Goal: Transaction & Acquisition: Purchase product/service

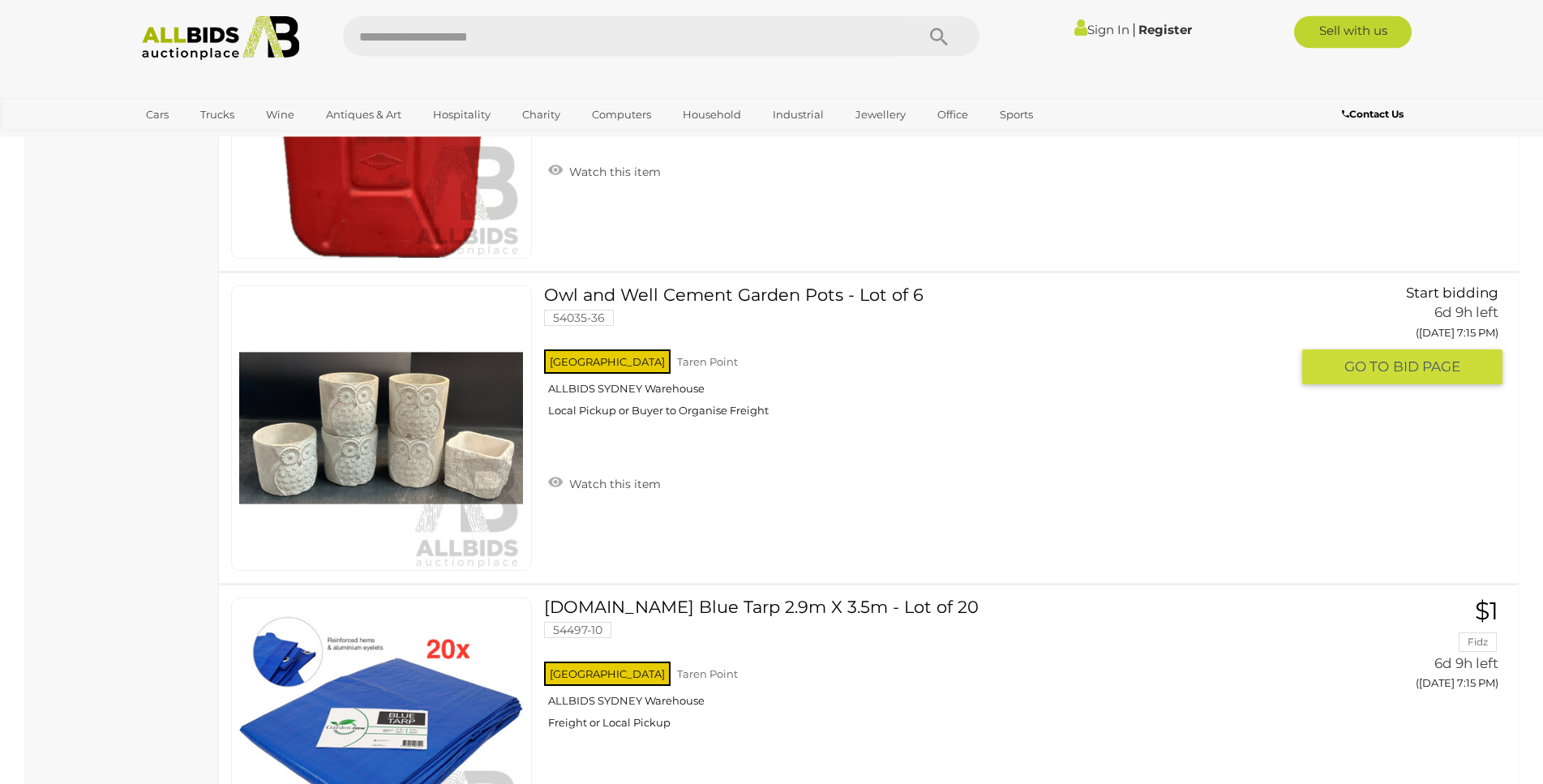
scroll to position [3060, 0]
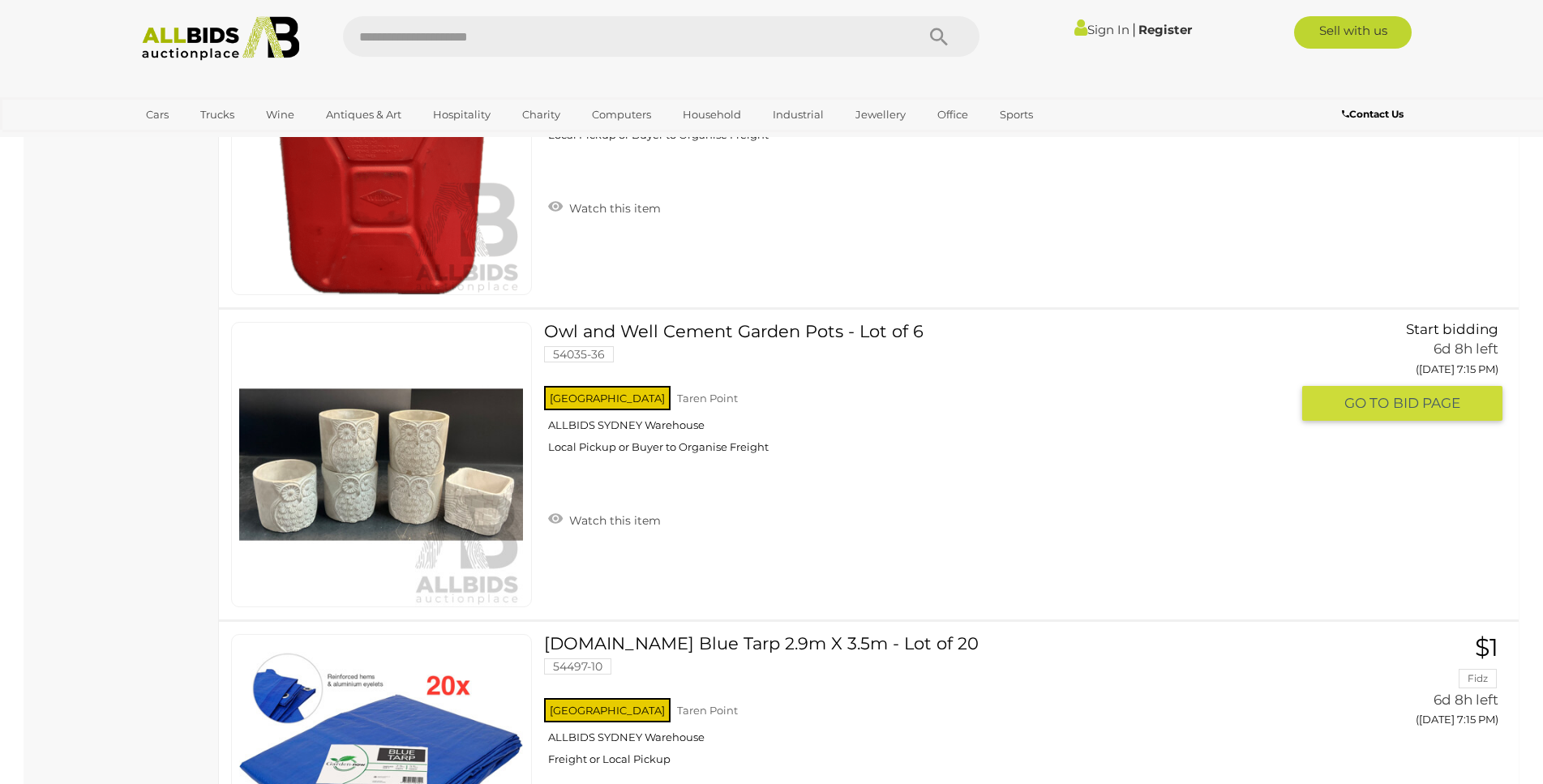
click at [358, 47] on input "text" at bounding box center [621, 37] width 556 height 41
type input "*****"
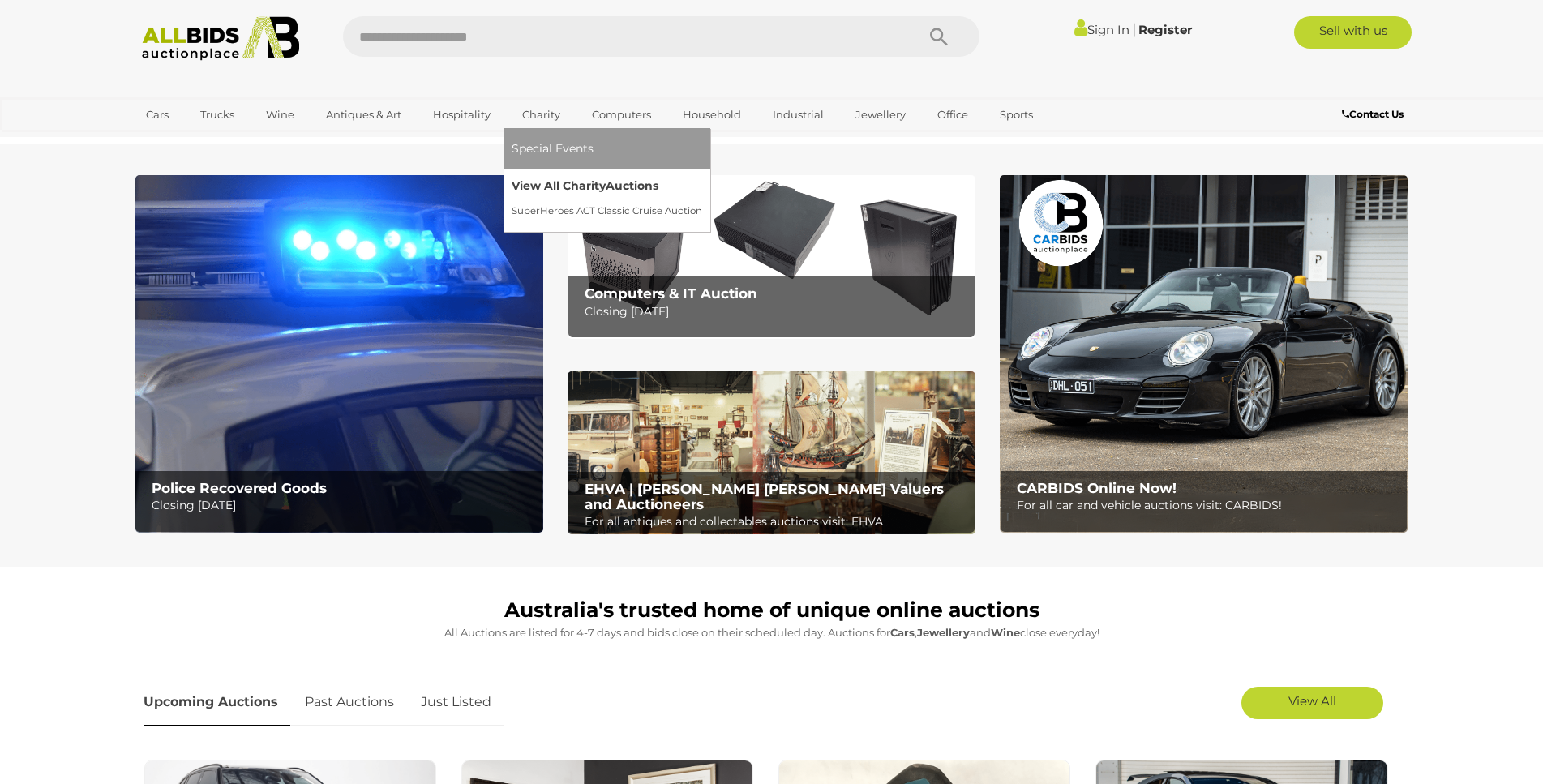
click at [546, 187] on link "View All Charity Auctions" at bounding box center [607, 185] width 190 height 25
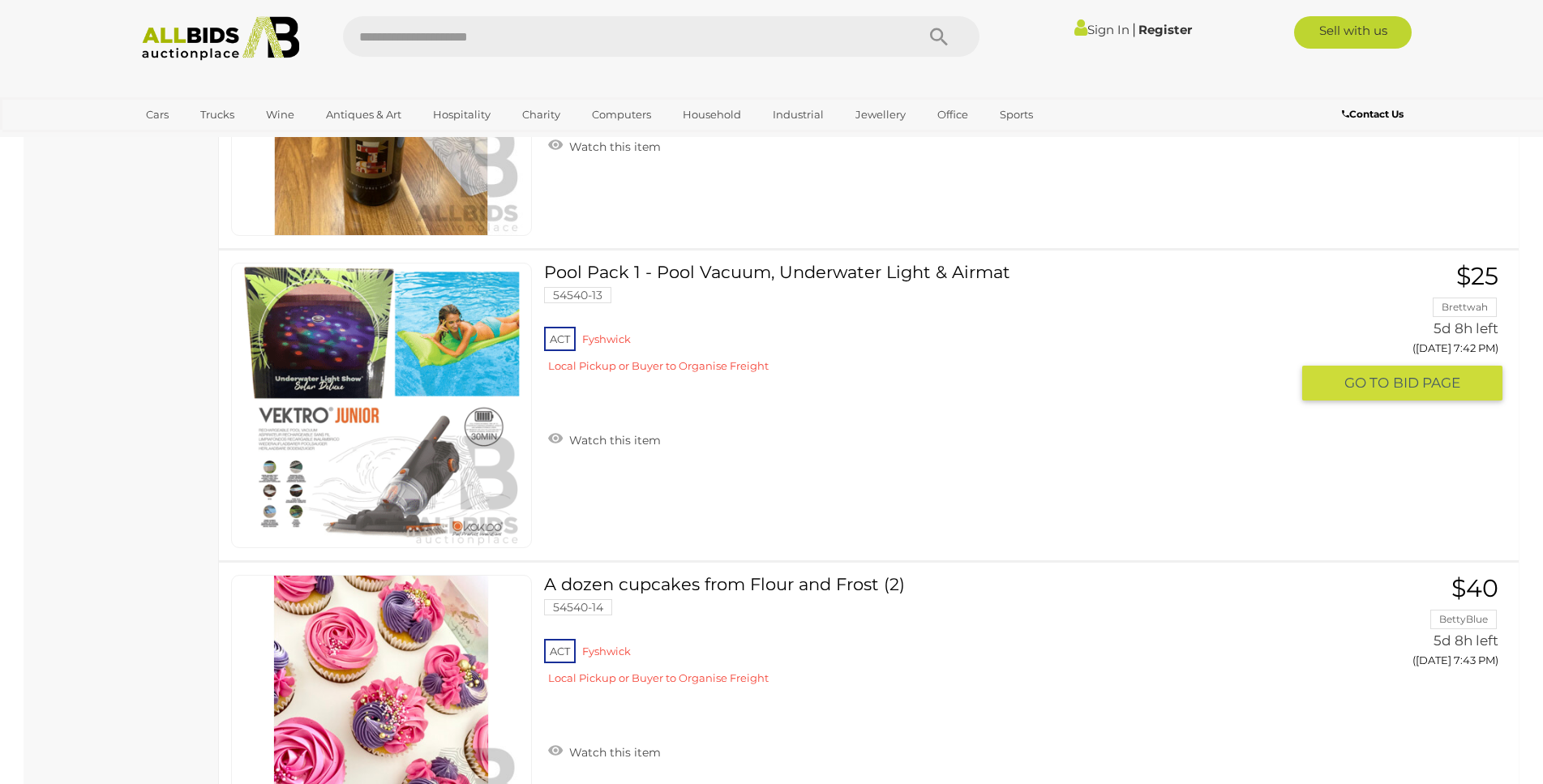
scroll to position [3970, 0]
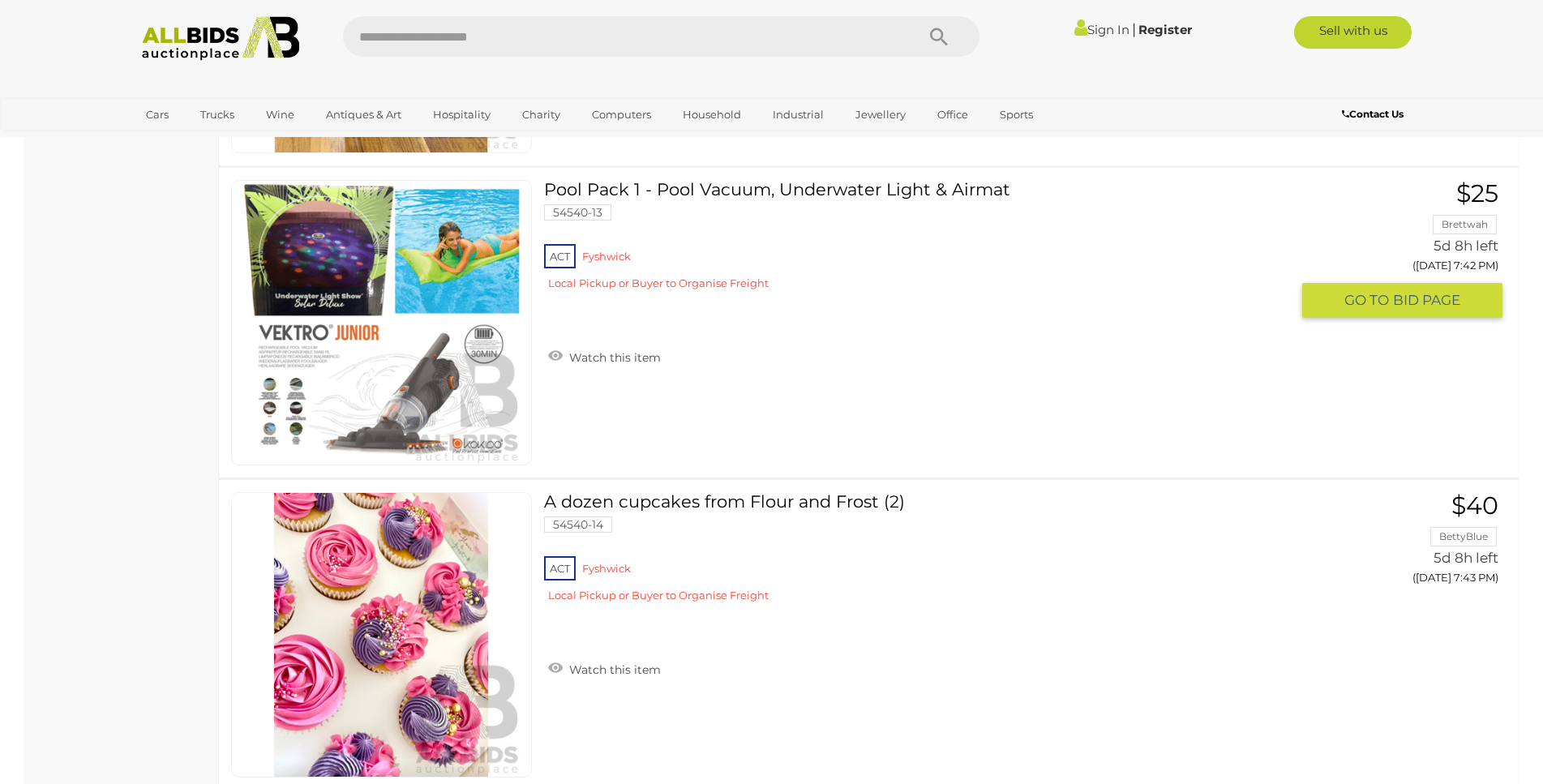
click at [842, 185] on link "Pool Pack 1 - Pool Vacuum, Underwater Light & Airmat 54540-13 ACT Fyshwick" at bounding box center [923, 242] width 734 height 124
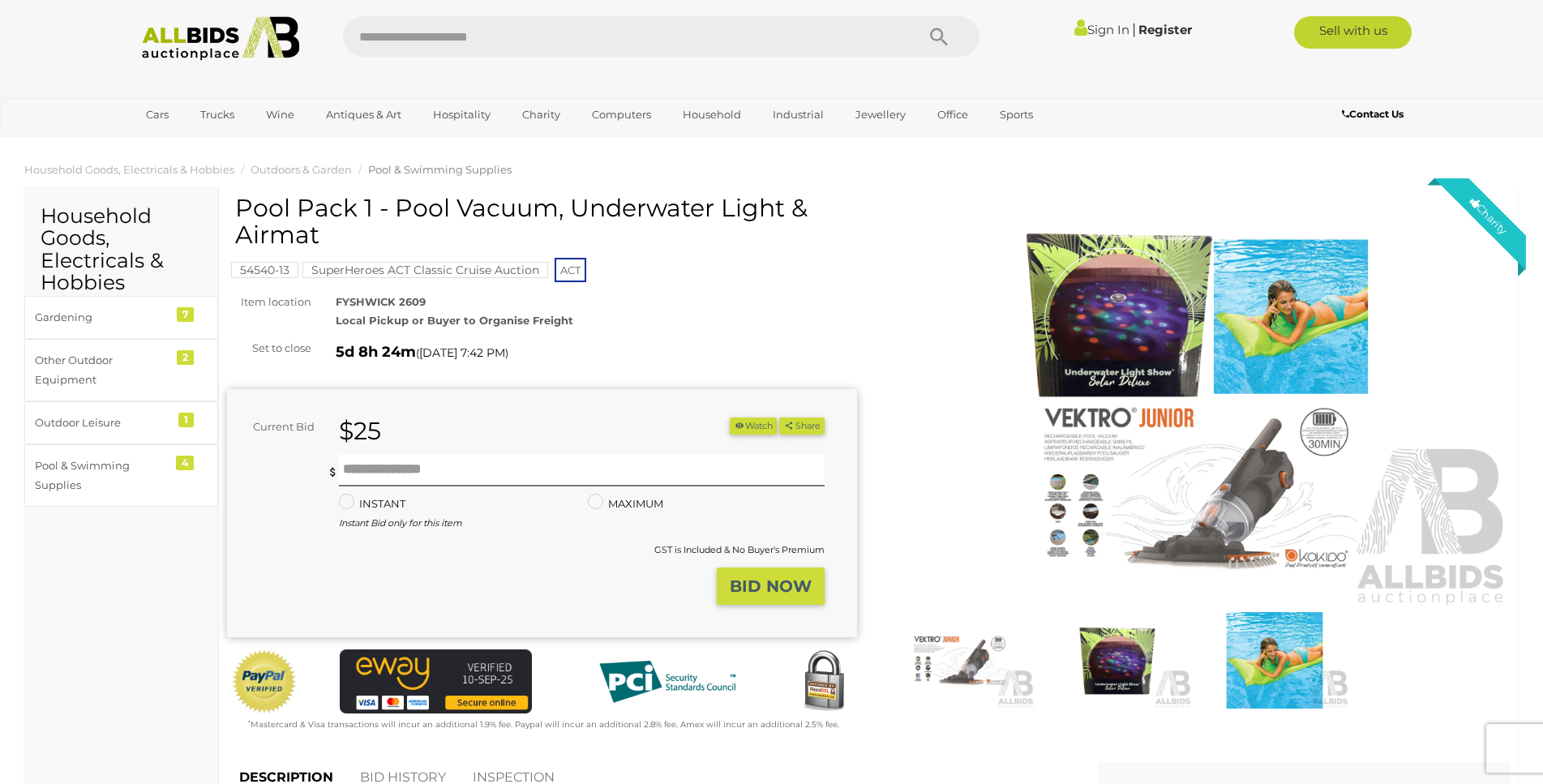
click at [1247, 473] on img at bounding box center [1196, 405] width 630 height 405
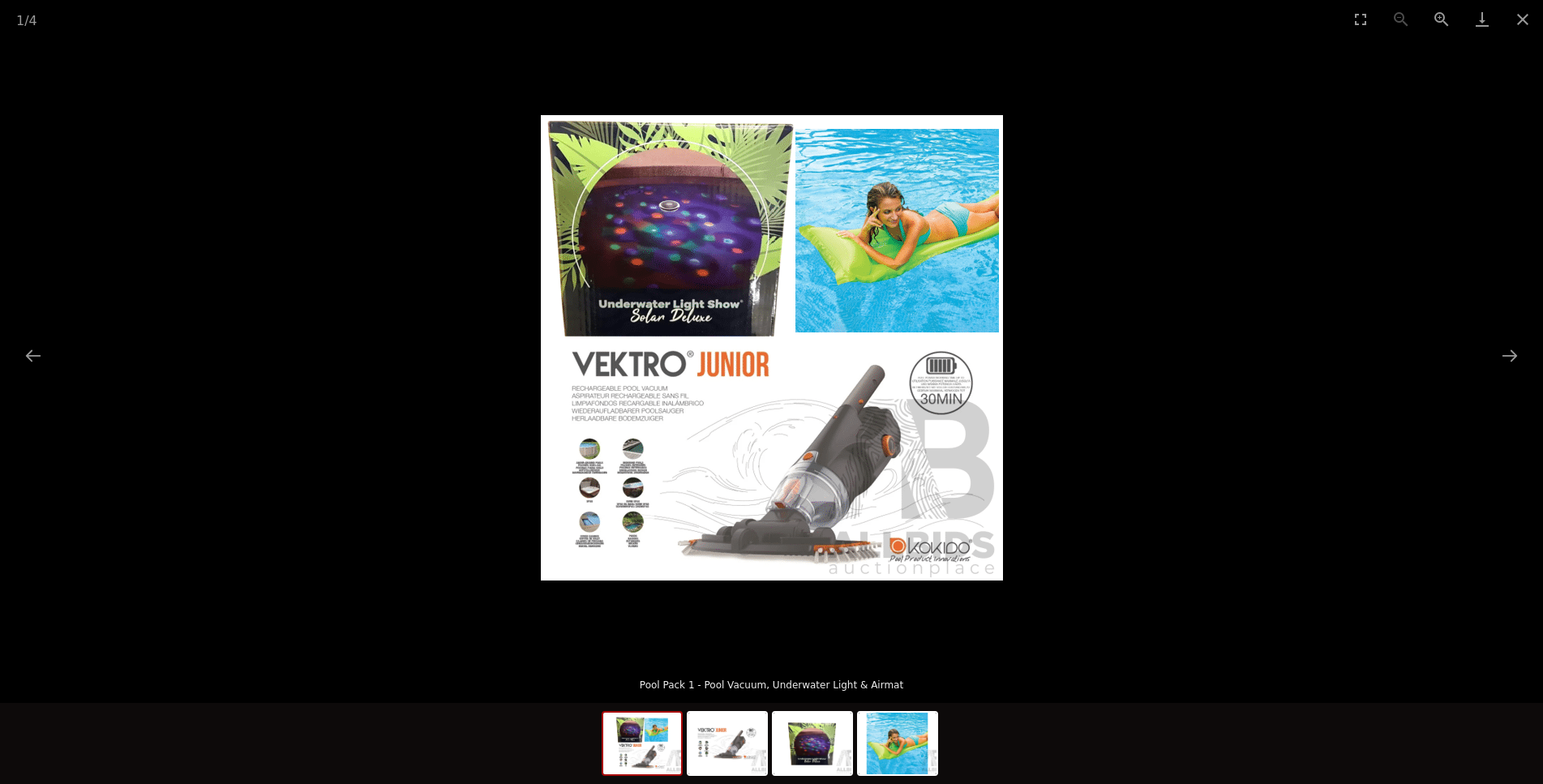
scroll to position [620, 0]
click at [1507, 356] on button "Next slide" at bounding box center [1510, 355] width 34 height 32
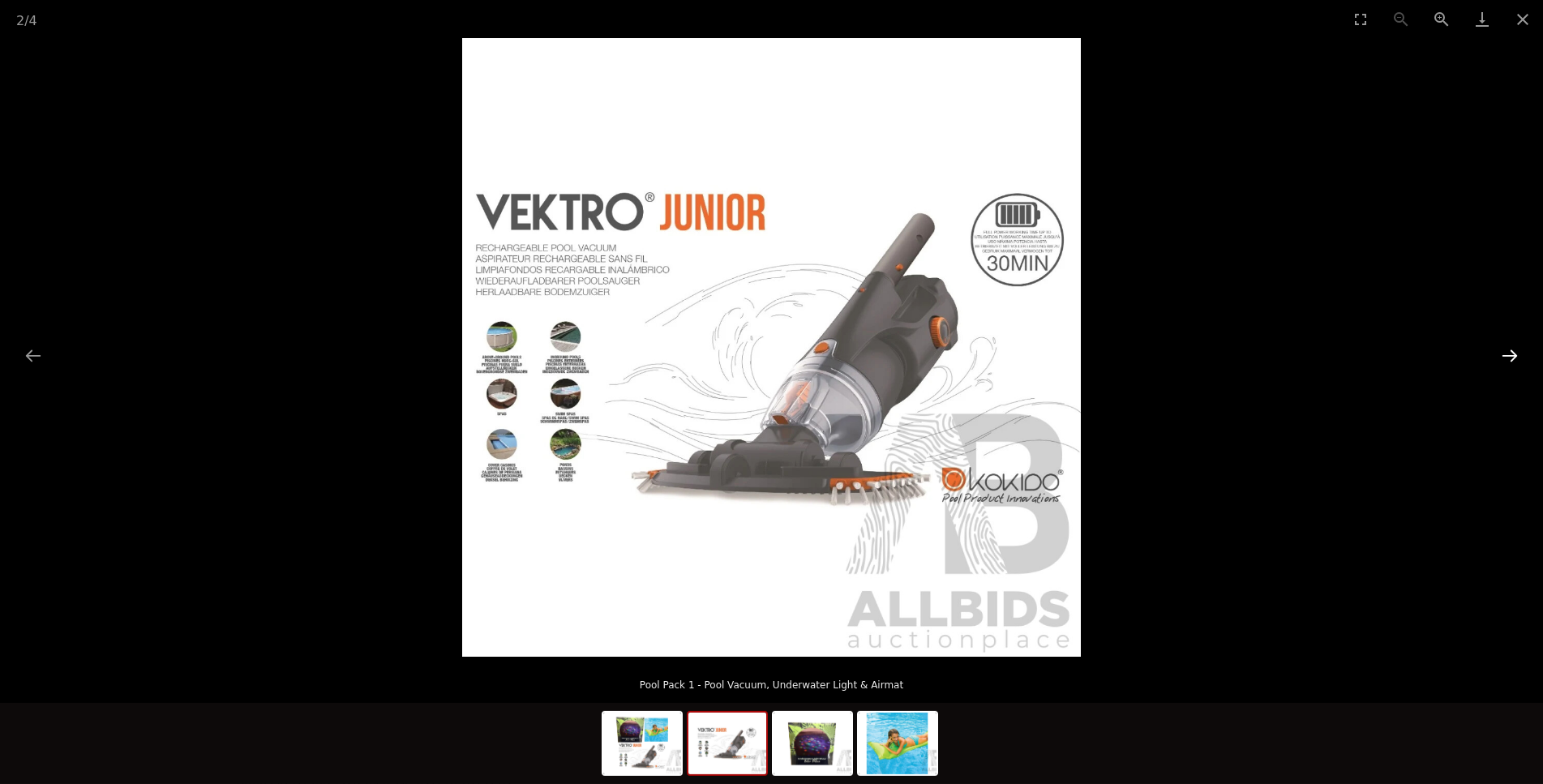
click at [1515, 351] on button "Next slide" at bounding box center [1510, 355] width 34 height 32
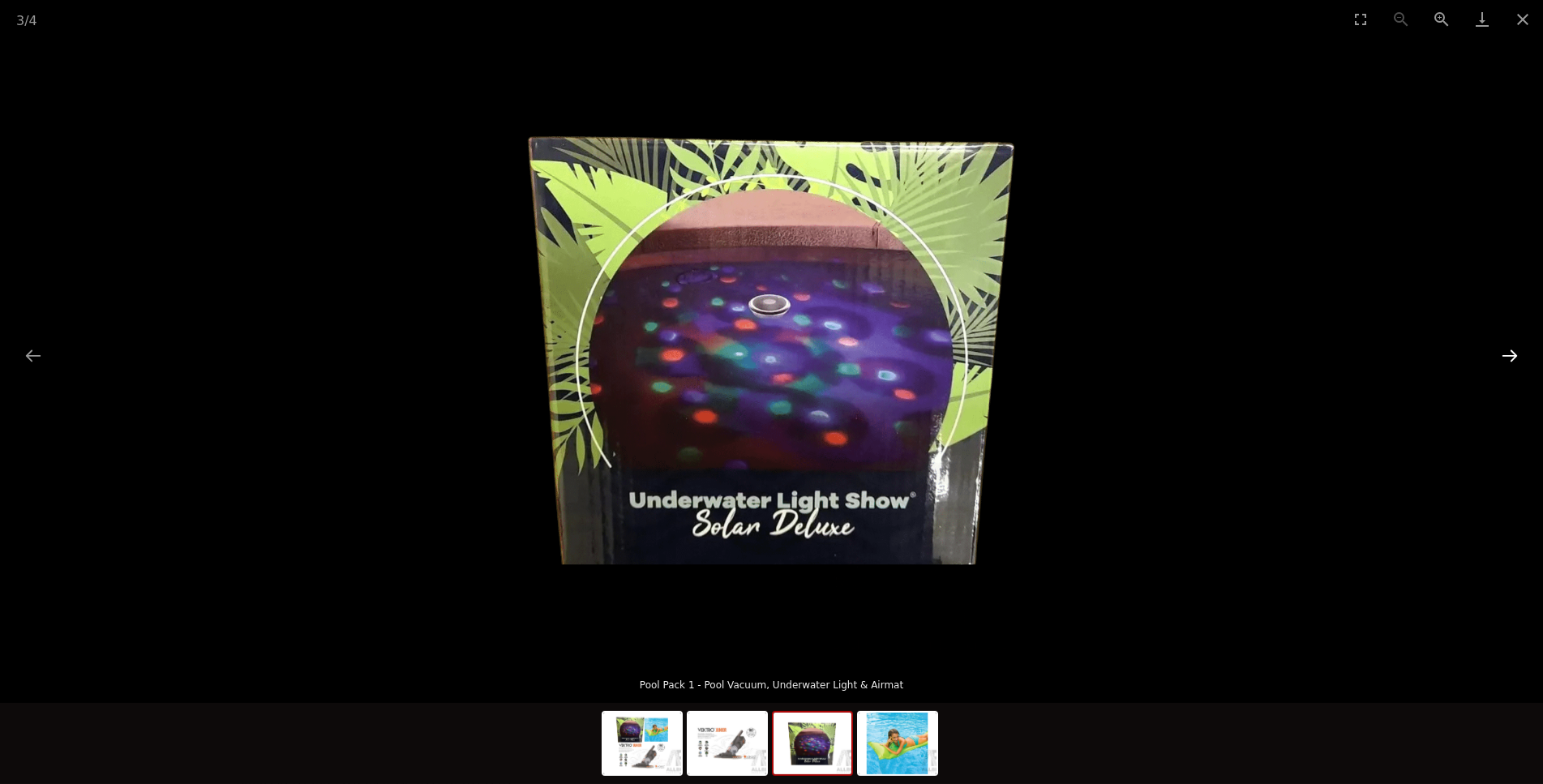
click at [1515, 346] on button "Next slide" at bounding box center [1510, 355] width 34 height 32
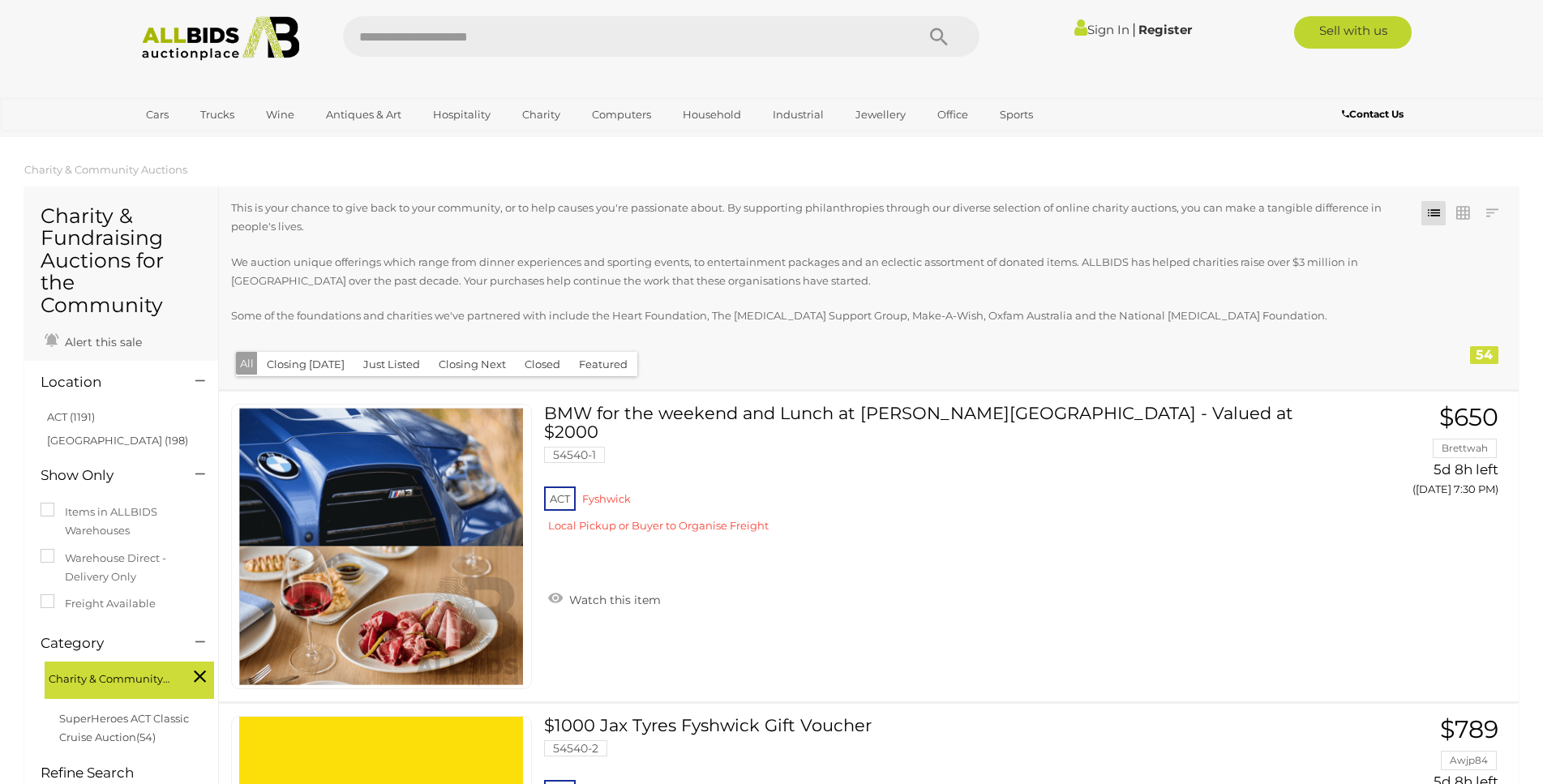
scroll to position [4053, 0]
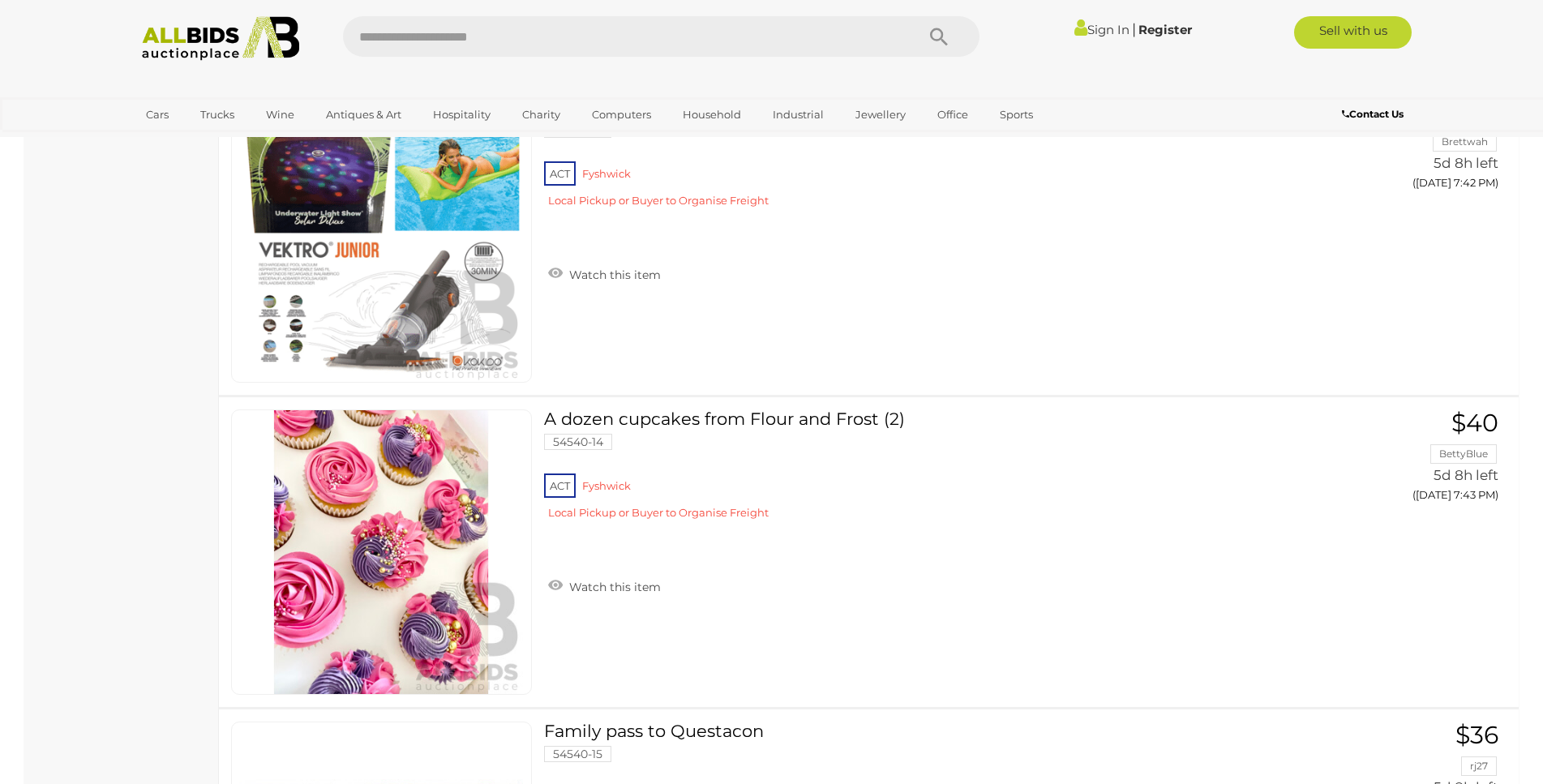
drag, startPoint x: 313, startPoint y: 186, endPoint x: 722, endPoint y: 339, distance: 436.7
click at [0, 0] on link "View All Wine Auctions" at bounding box center [0, 0] width 0 height 0
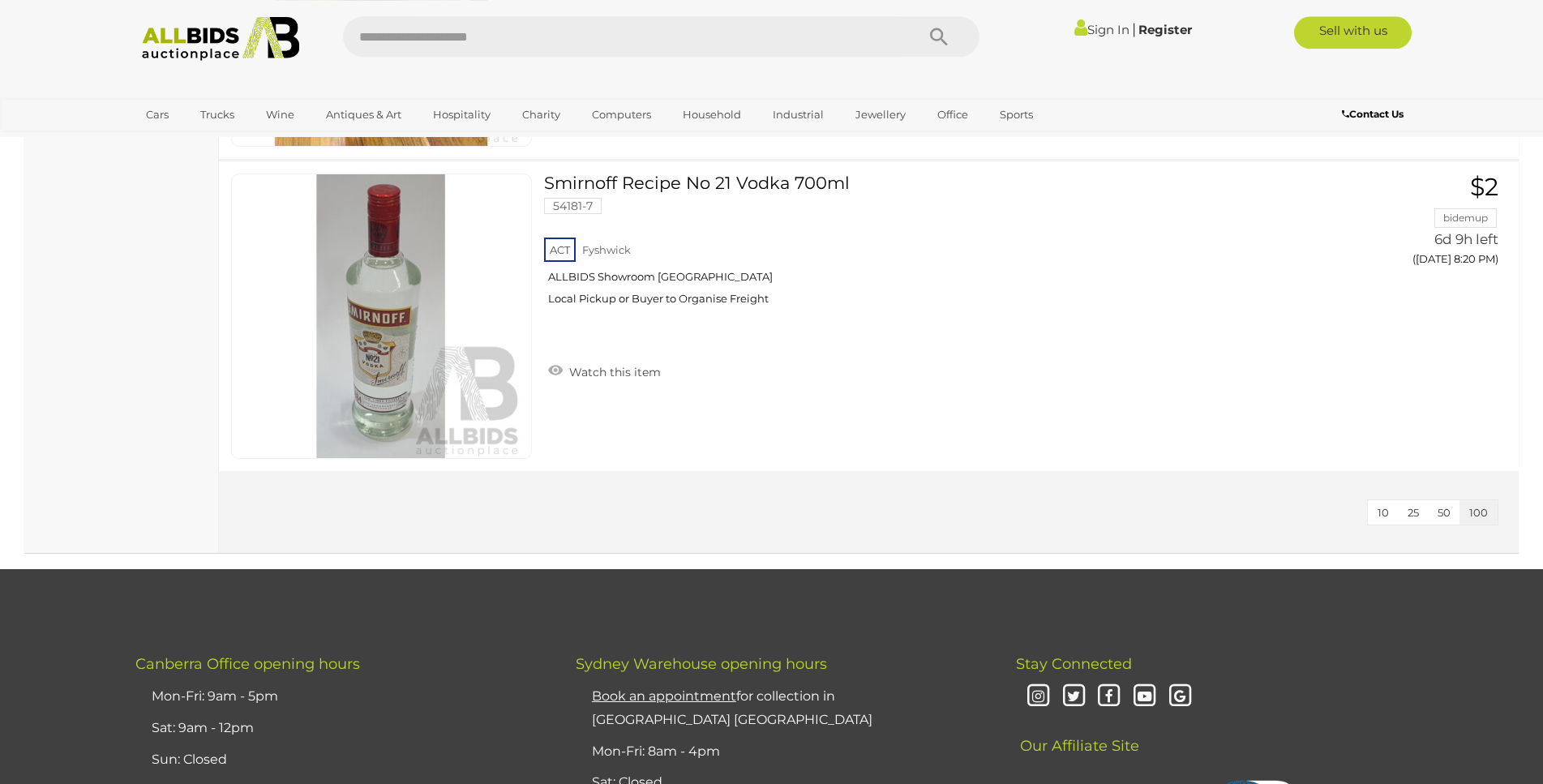
scroll to position [1488, 0]
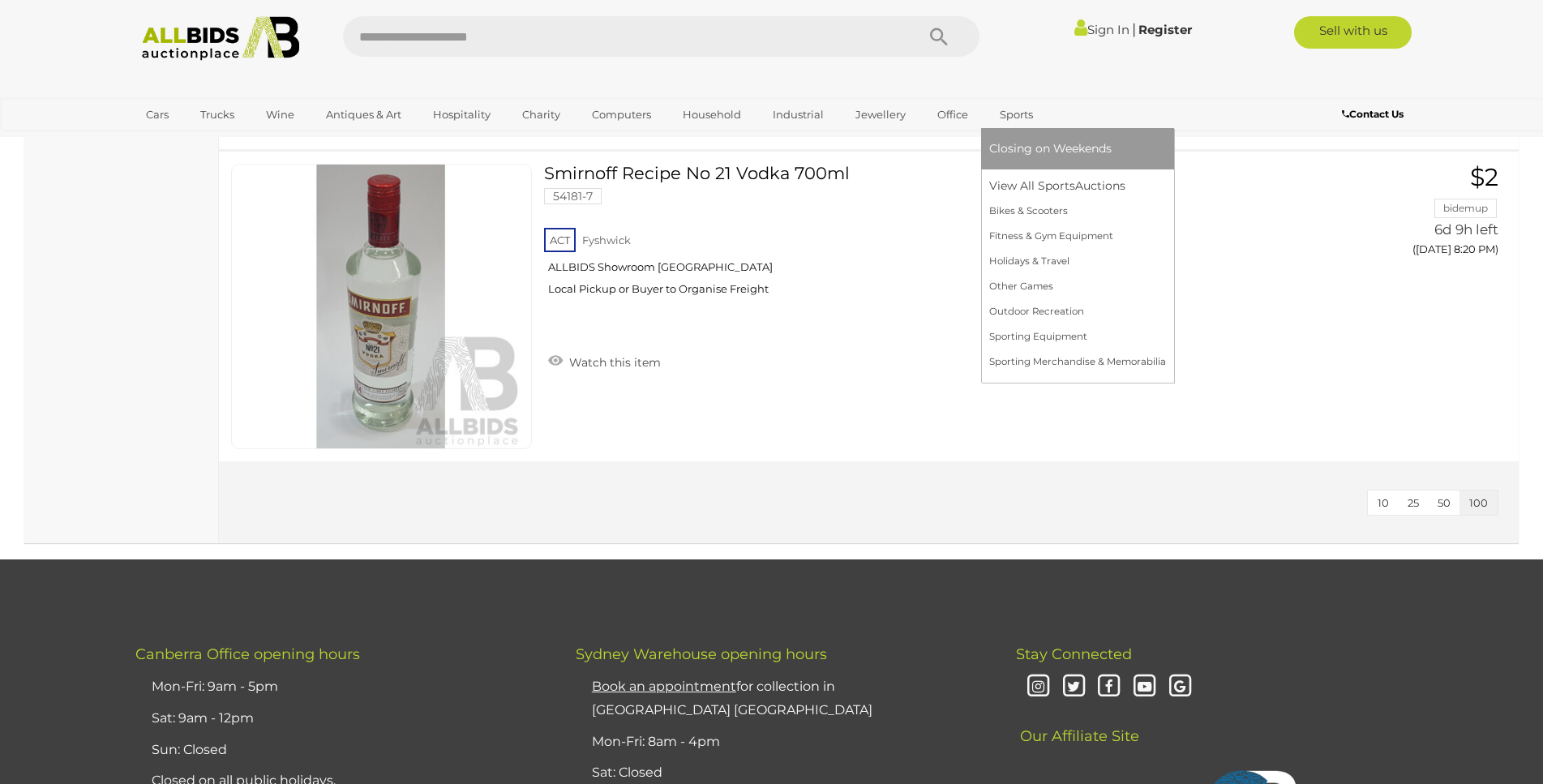
click at [1026, 150] on span "Closing on Weekends" at bounding box center [1050, 148] width 123 height 15
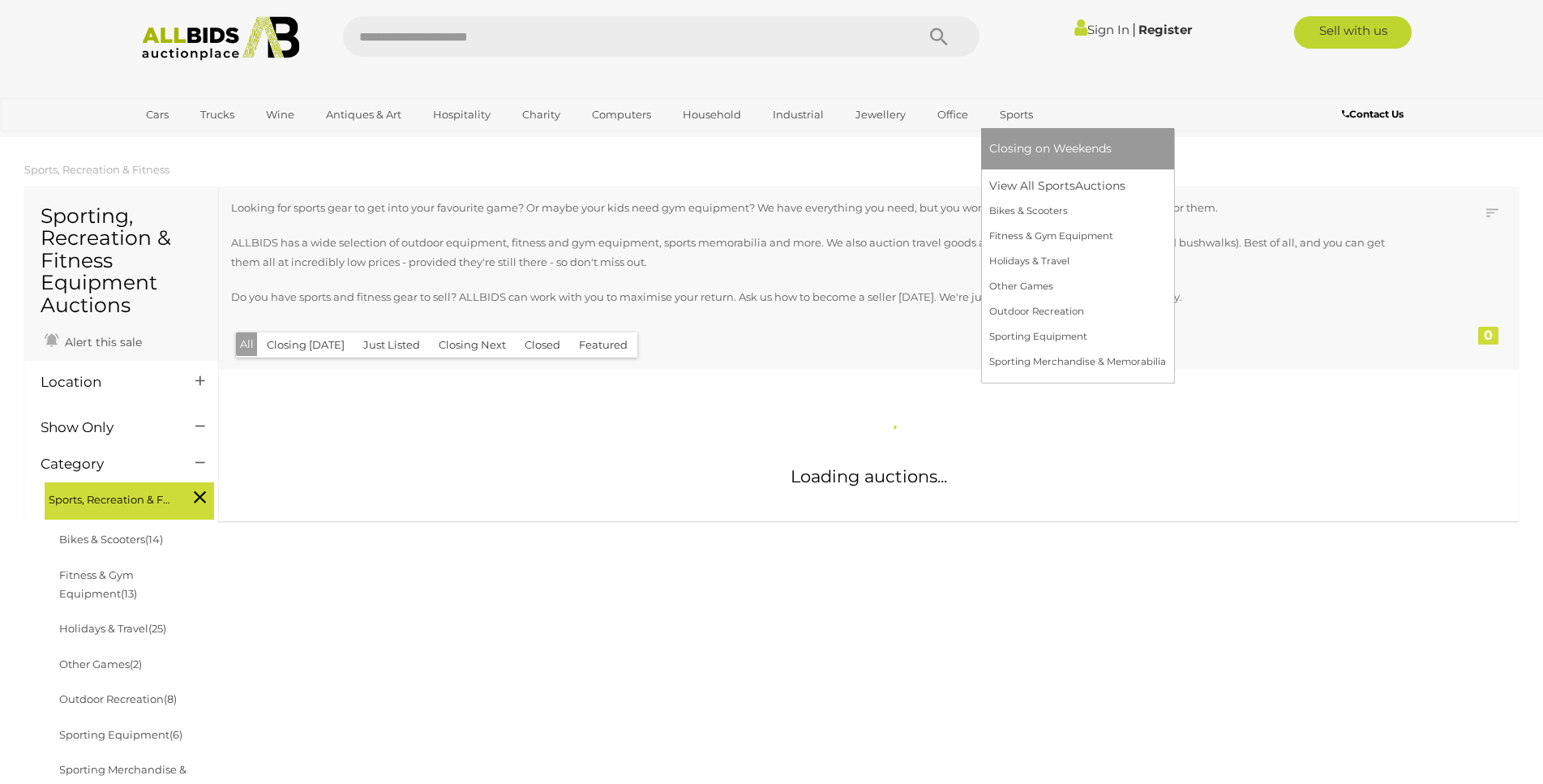
click at [1005, 102] on link "Sports" at bounding box center [1016, 115] width 54 height 27
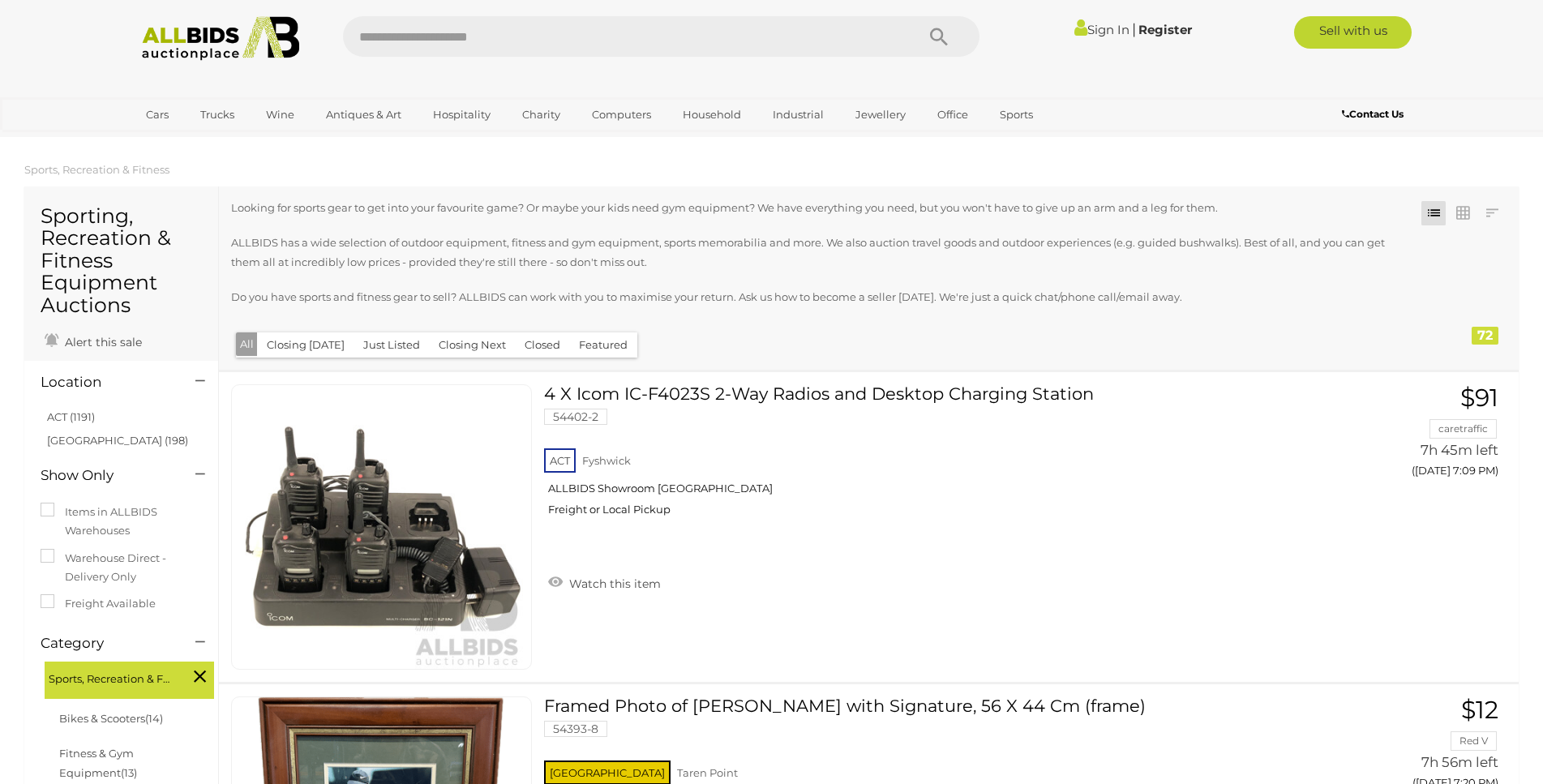
click at [420, 28] on input "text" at bounding box center [621, 37] width 556 height 41
type input "********"
click at [935, 41] on icon "Search" at bounding box center [939, 37] width 18 height 24
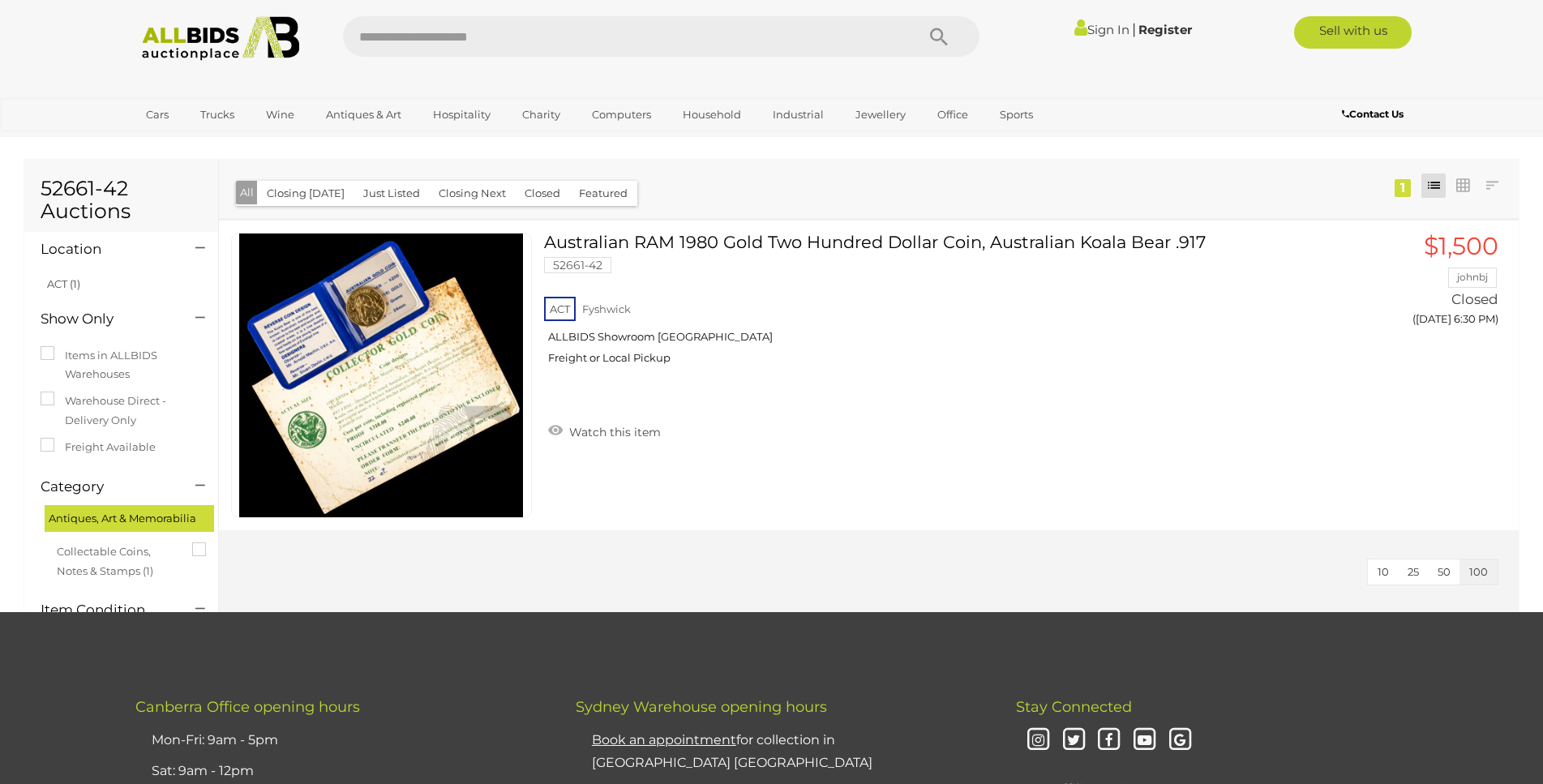
scroll to position [165, 0]
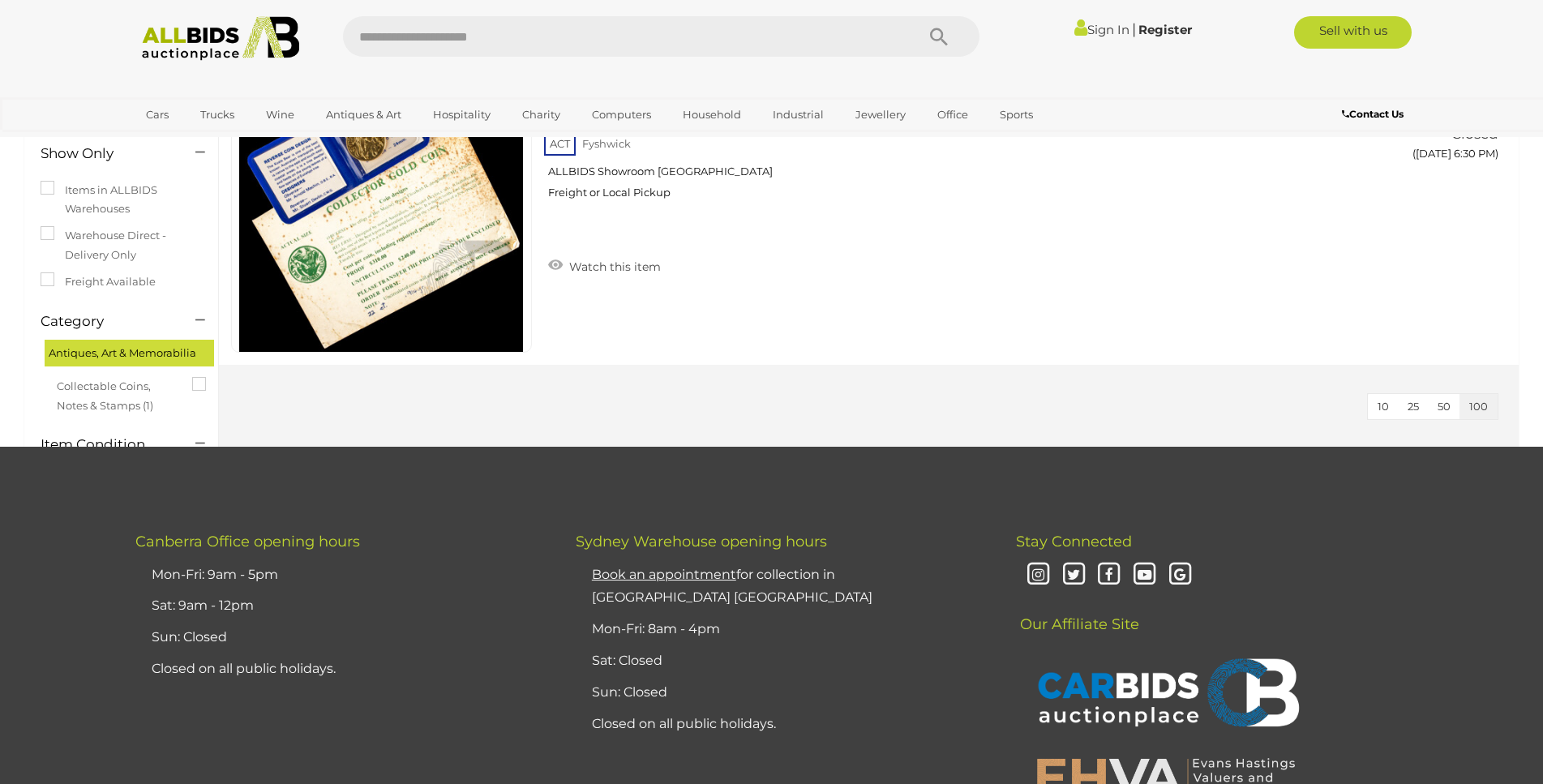
click at [372, 32] on input "text" at bounding box center [621, 37] width 556 height 41
type input "*********"
click at [938, 28] on icon "Search" at bounding box center [939, 37] width 18 height 24
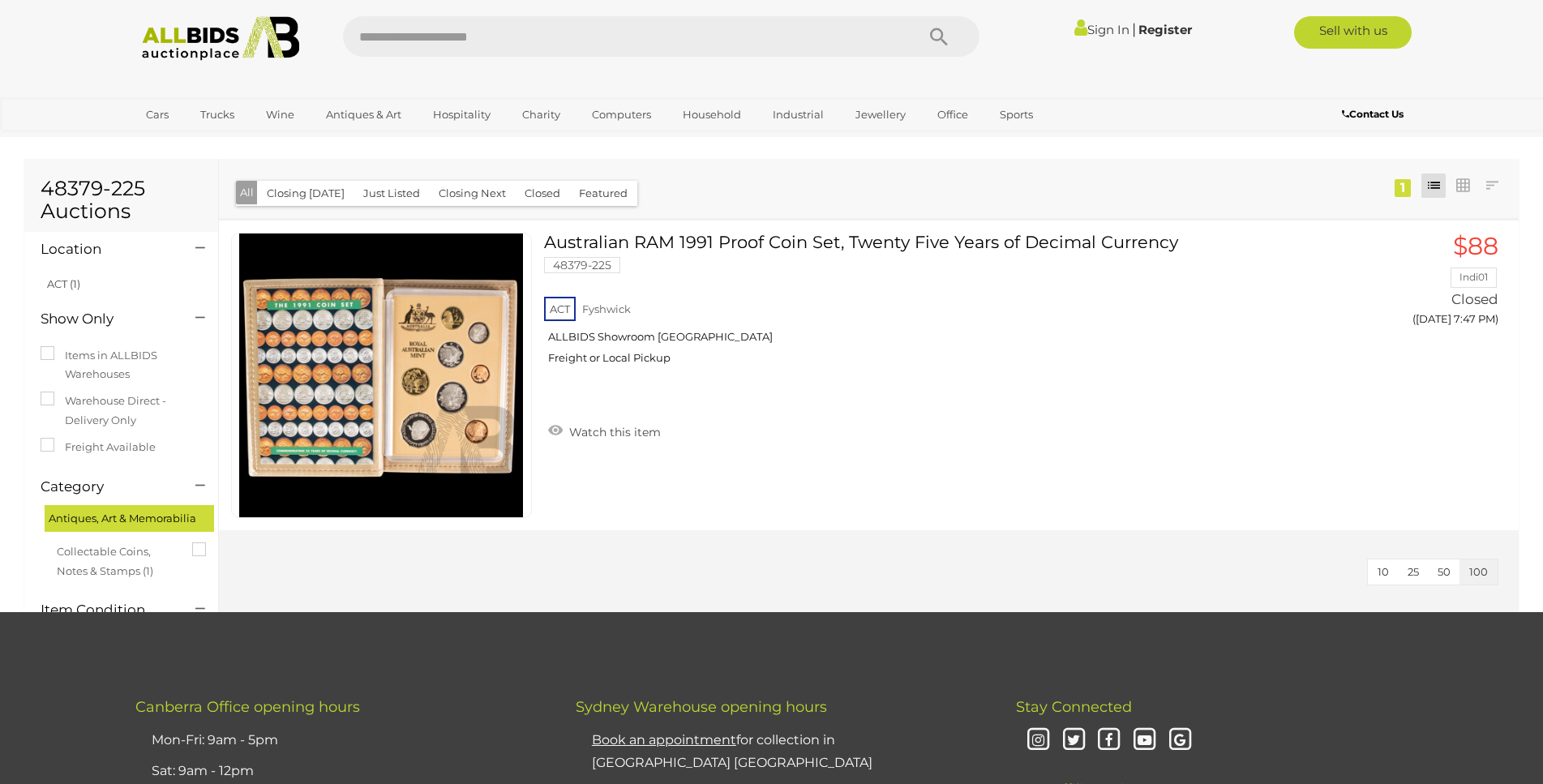
click at [363, 27] on input "text" at bounding box center [621, 37] width 556 height 41
type input "*********"
click at [943, 38] on icon "Search" at bounding box center [939, 37] width 18 height 24
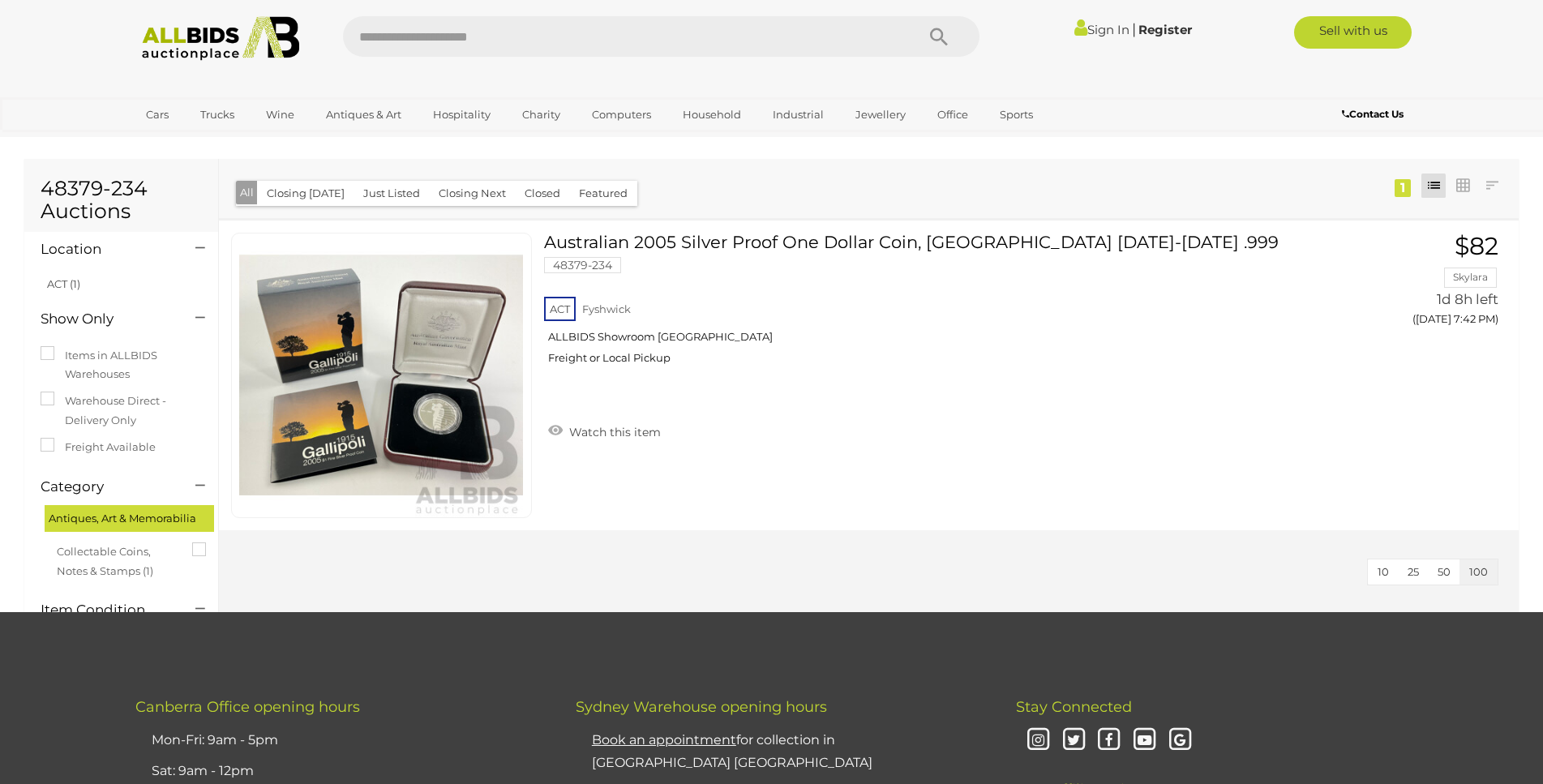
click at [420, 37] on input "text" at bounding box center [621, 37] width 556 height 41
type input "********"
click at [941, 26] on icon "Search" at bounding box center [939, 37] width 18 height 24
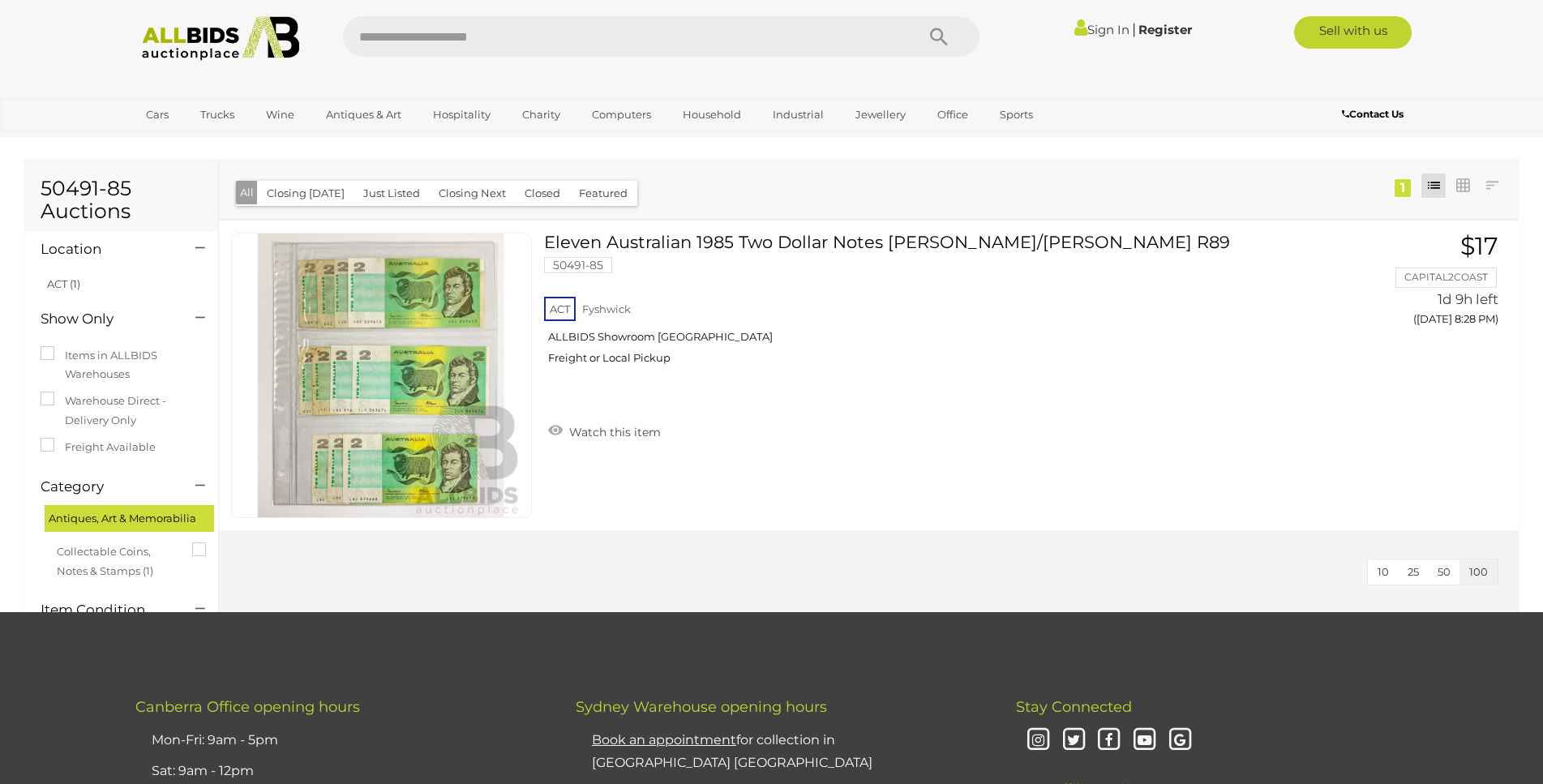
click at [498, 36] on input "text" at bounding box center [621, 37] width 556 height 41
type input "*****"
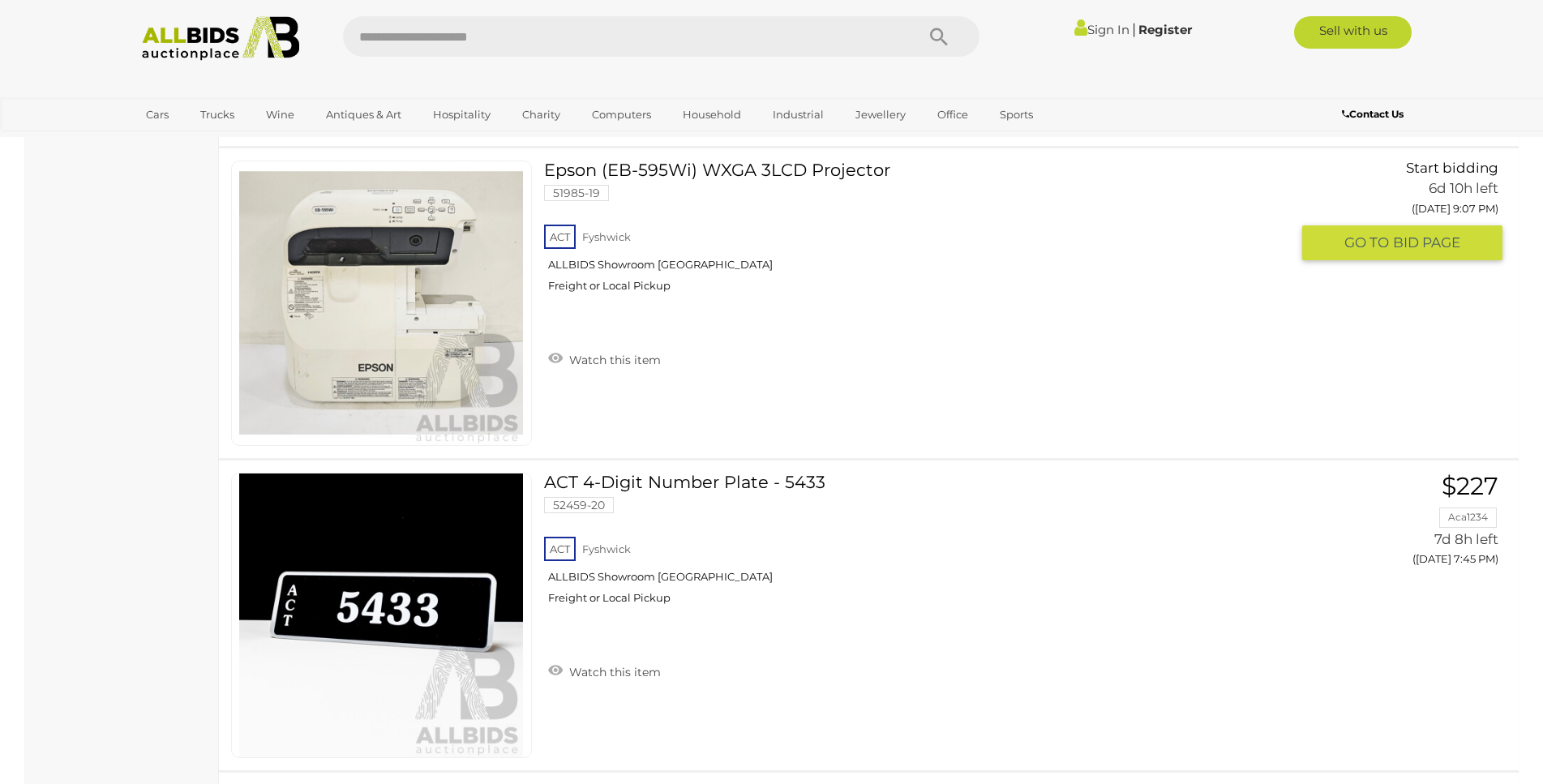
scroll to position [30766, 0]
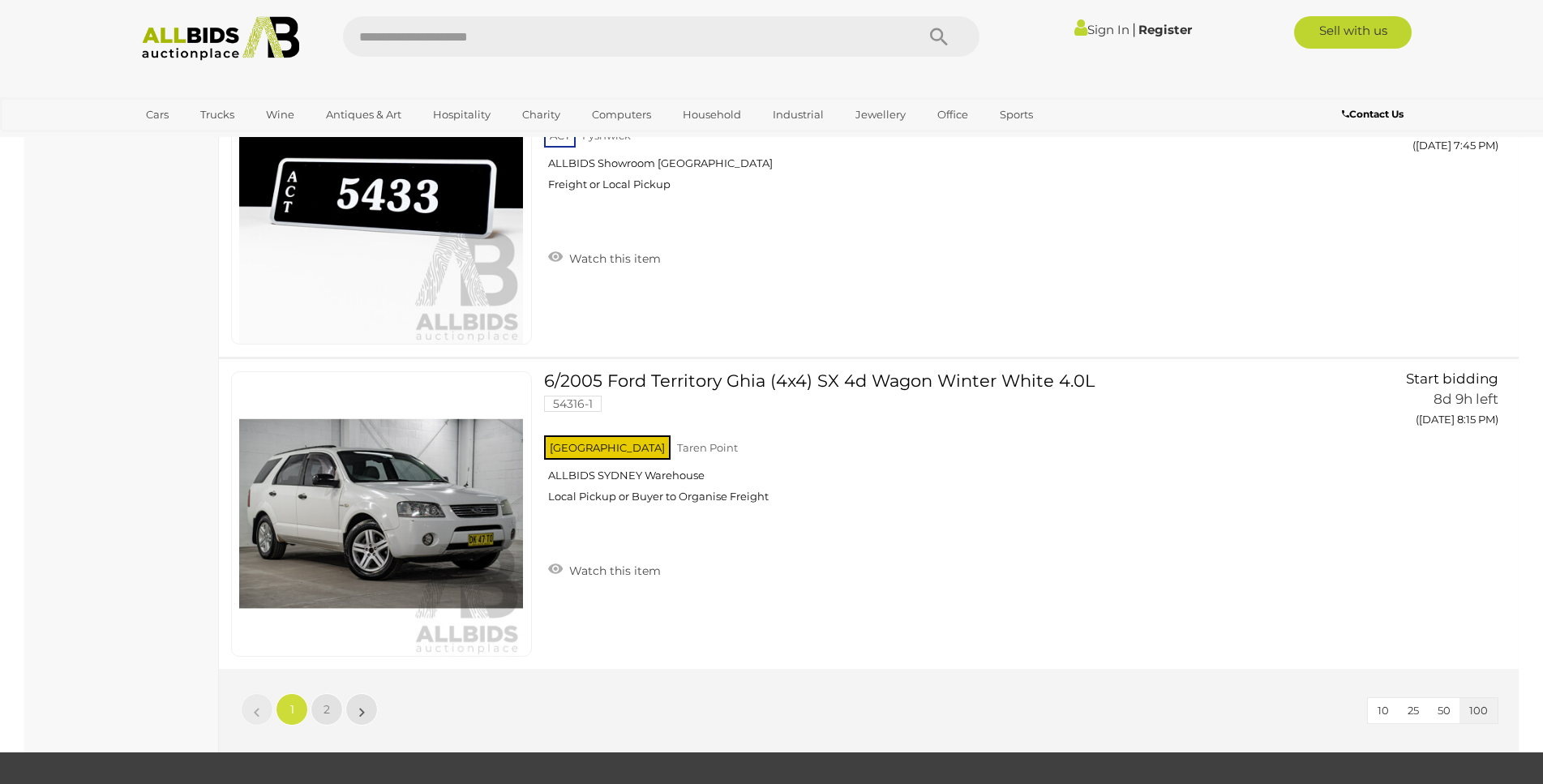
click at [429, 46] on input "text" at bounding box center [621, 37] width 556 height 41
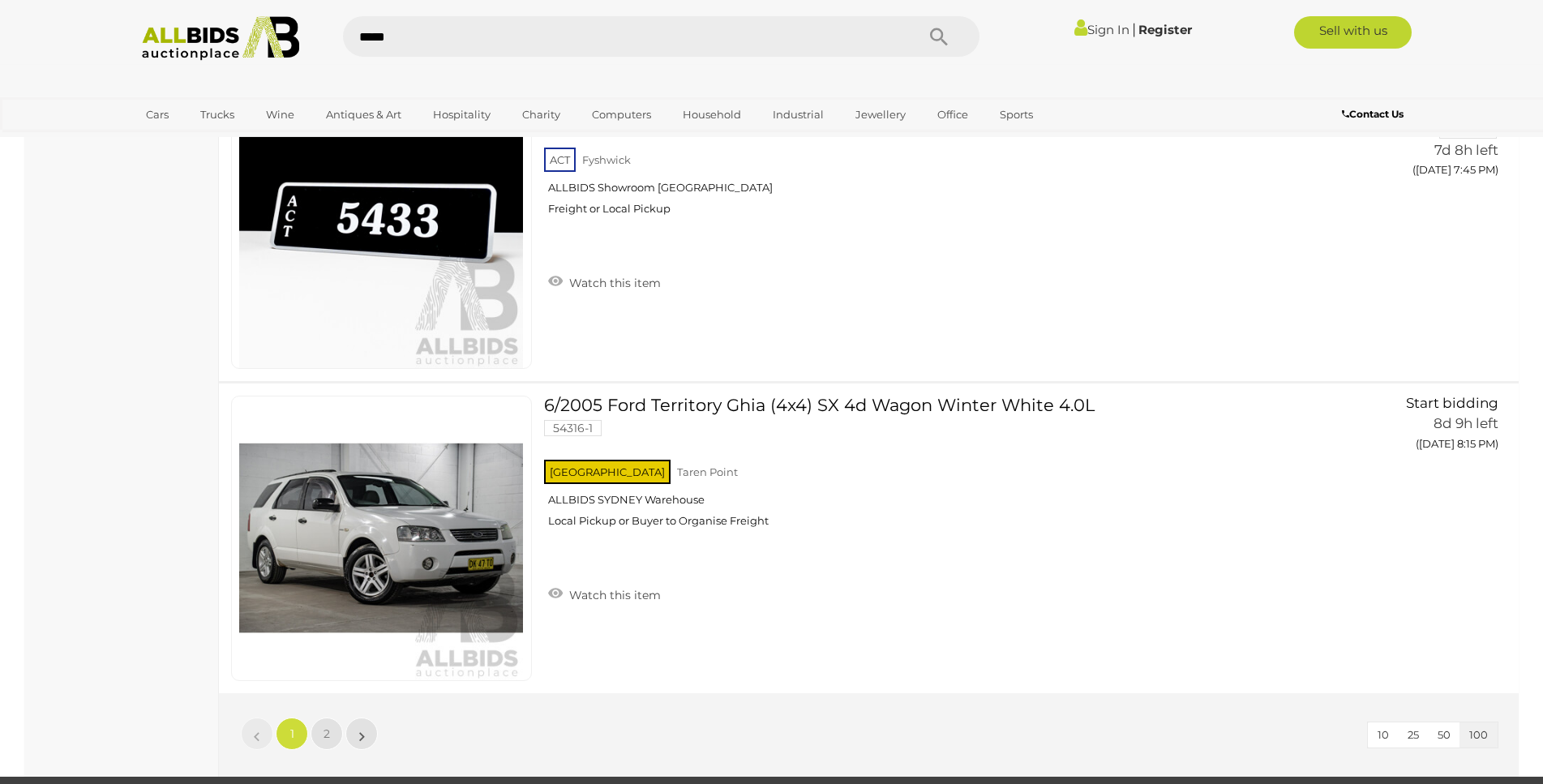
scroll to position [30683, 0]
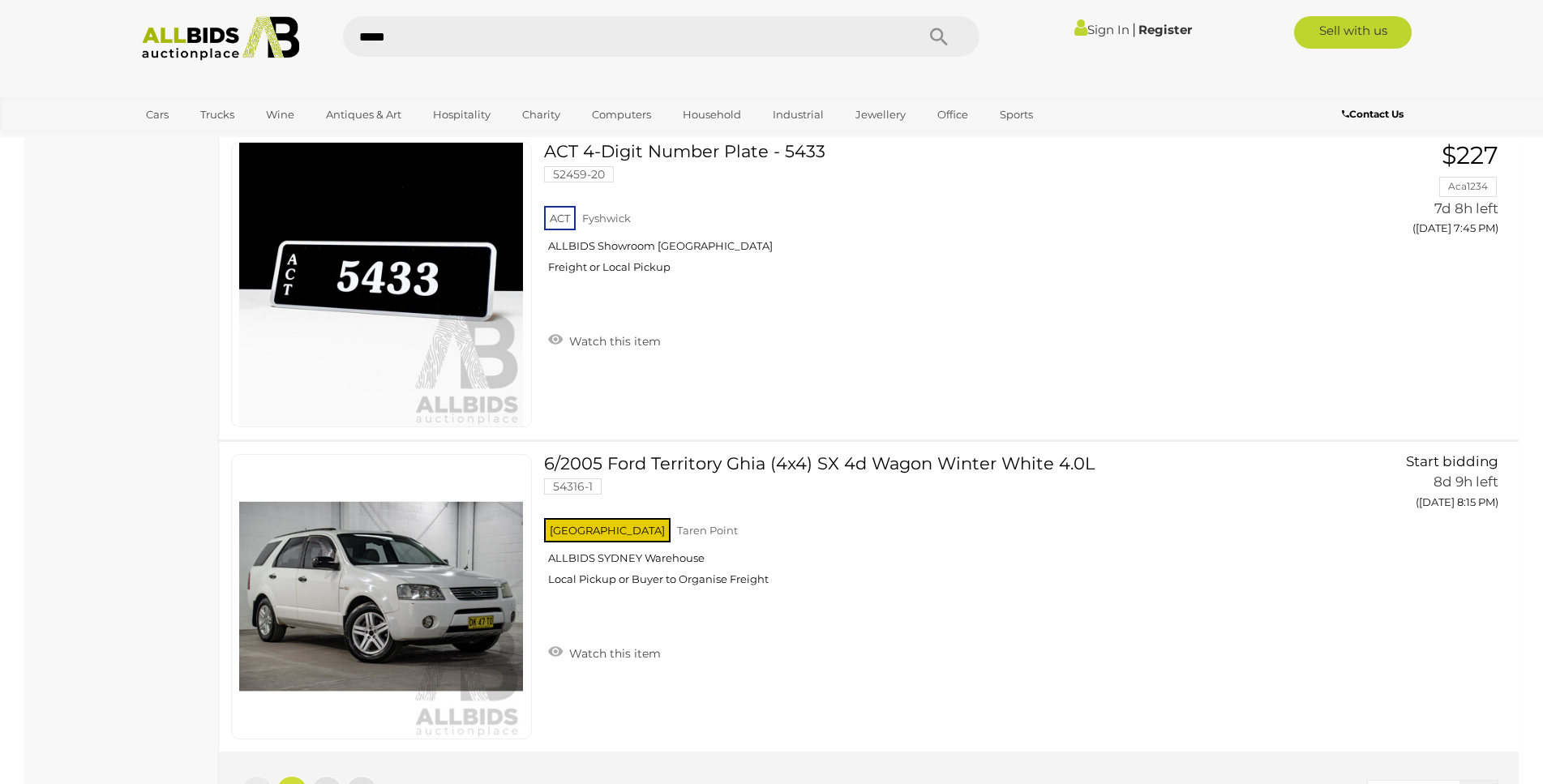
type input "*****"
click at [941, 34] on icon "Search" at bounding box center [939, 37] width 18 height 24
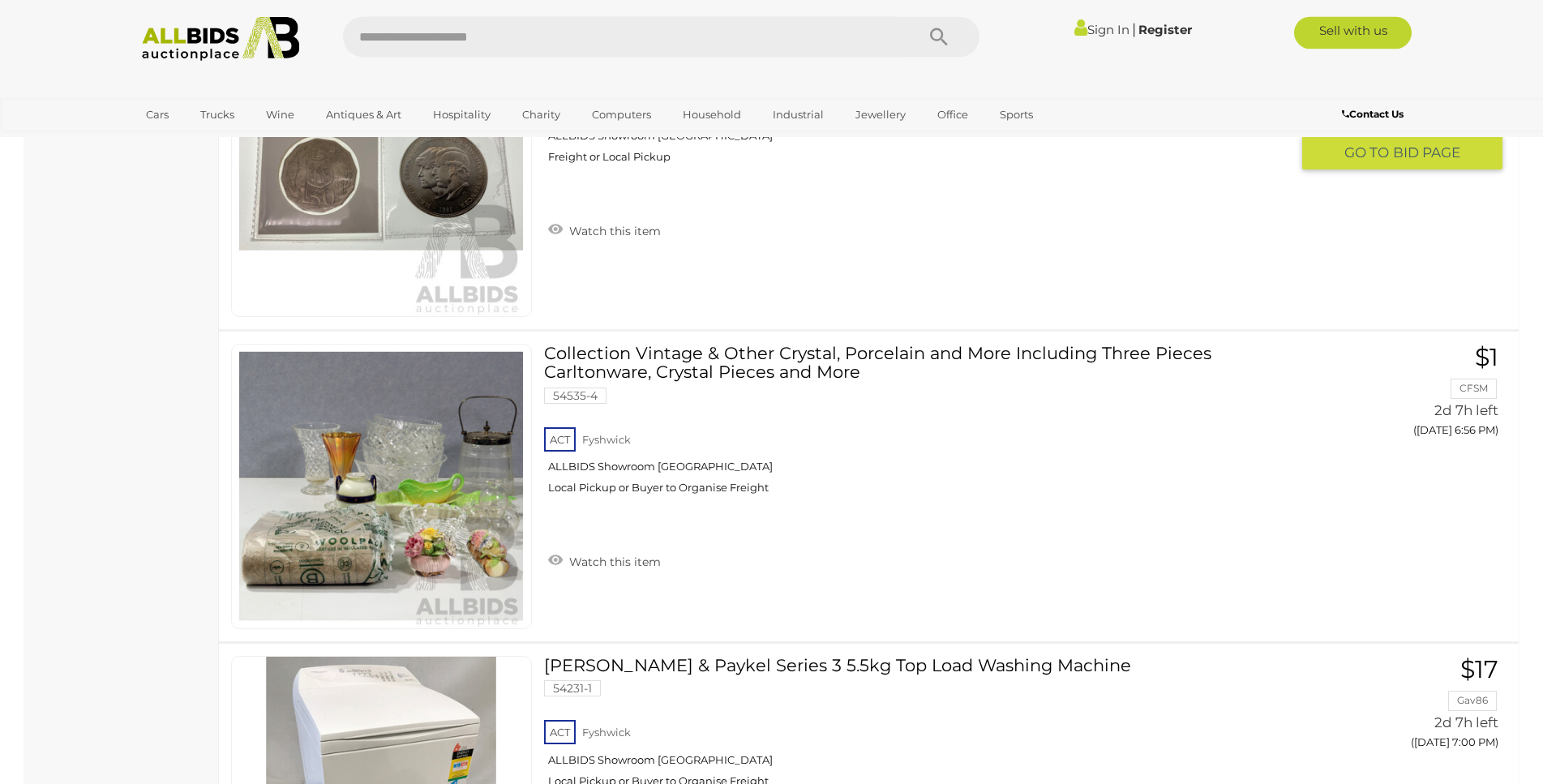
scroll to position [7940, 0]
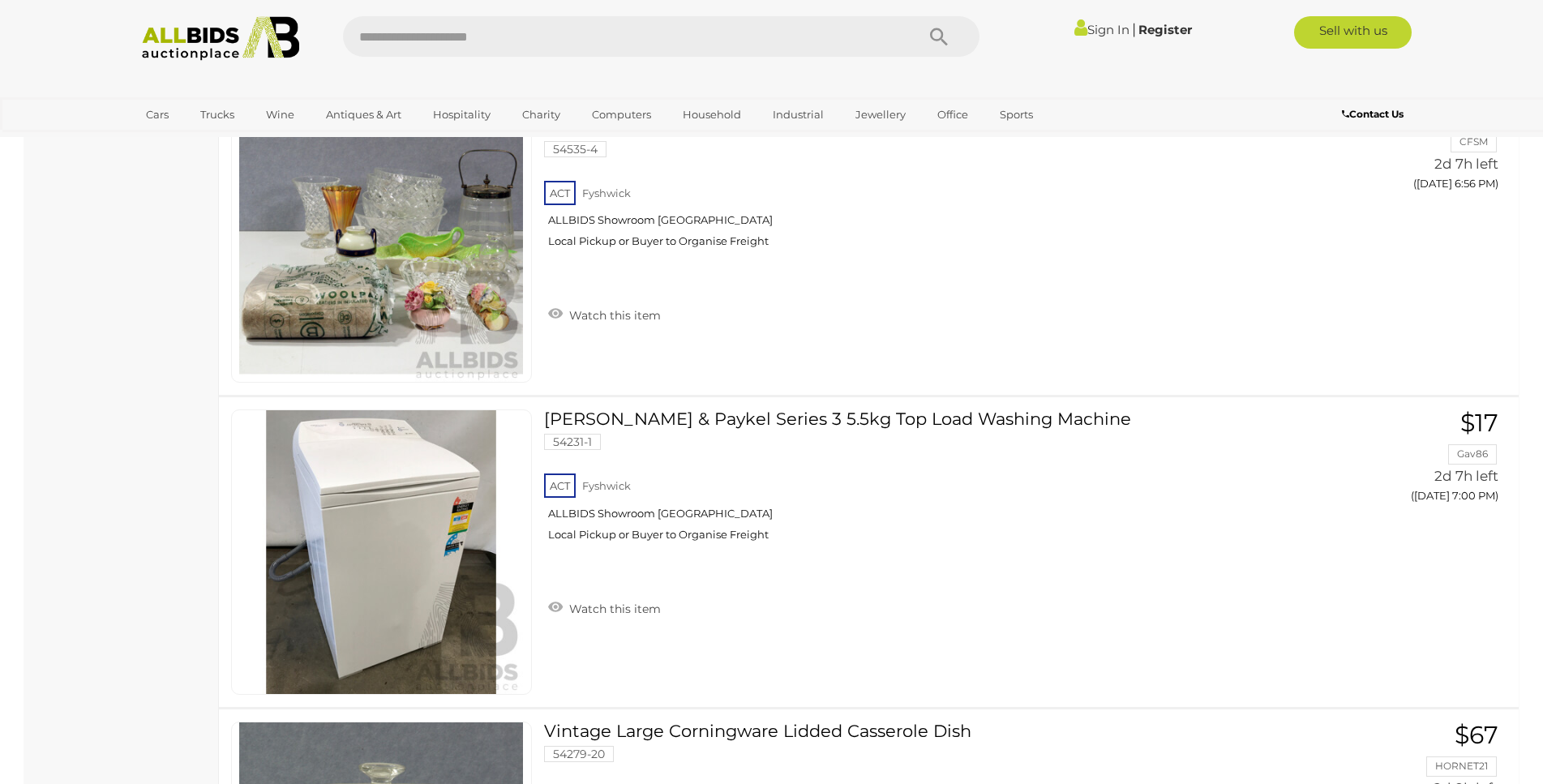
click at [408, 52] on input "text" at bounding box center [621, 37] width 556 height 41
type input "**********"
click at [931, 28] on icon "Search" at bounding box center [939, 37] width 18 height 24
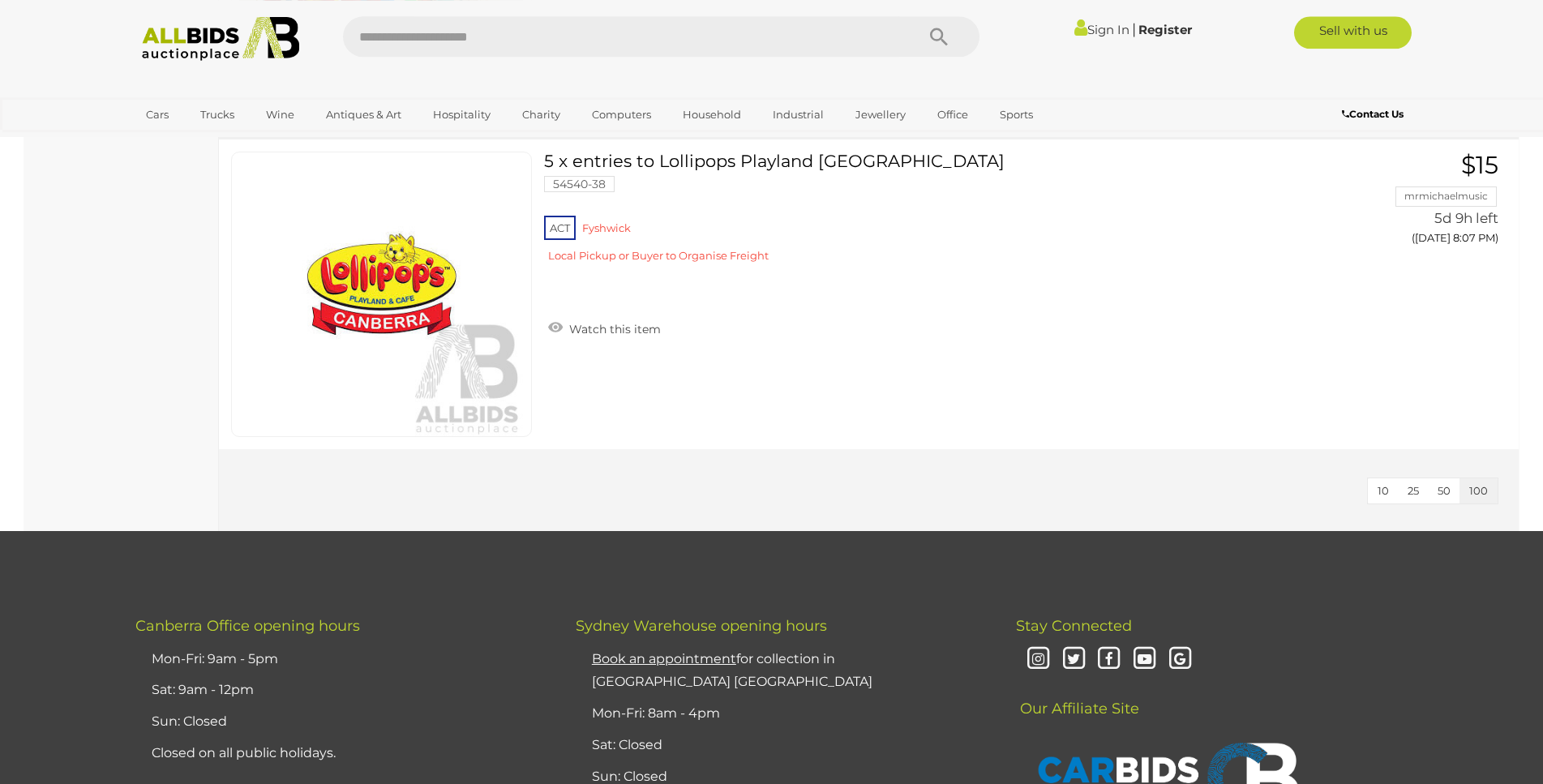
scroll to position [1406, 0]
